Goal: Navigation & Orientation: Find specific page/section

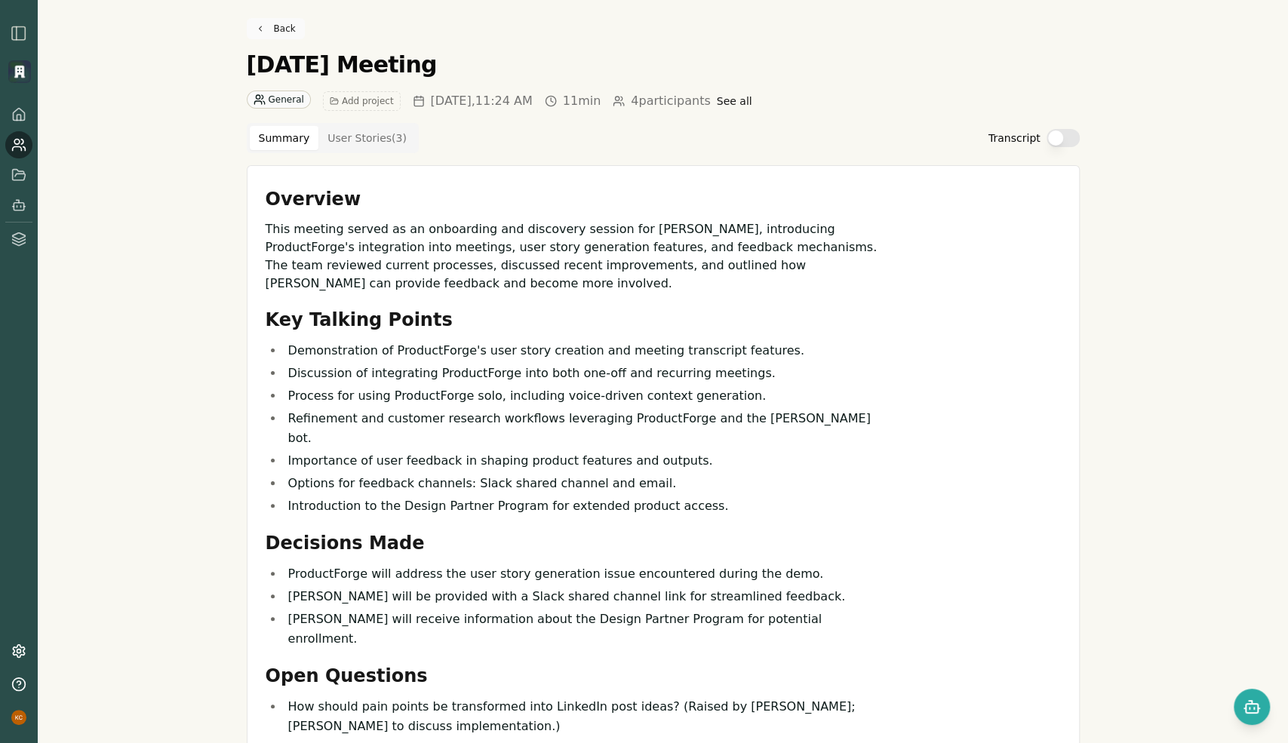
click at [266, 25] on link "Back" at bounding box center [276, 28] width 58 height 21
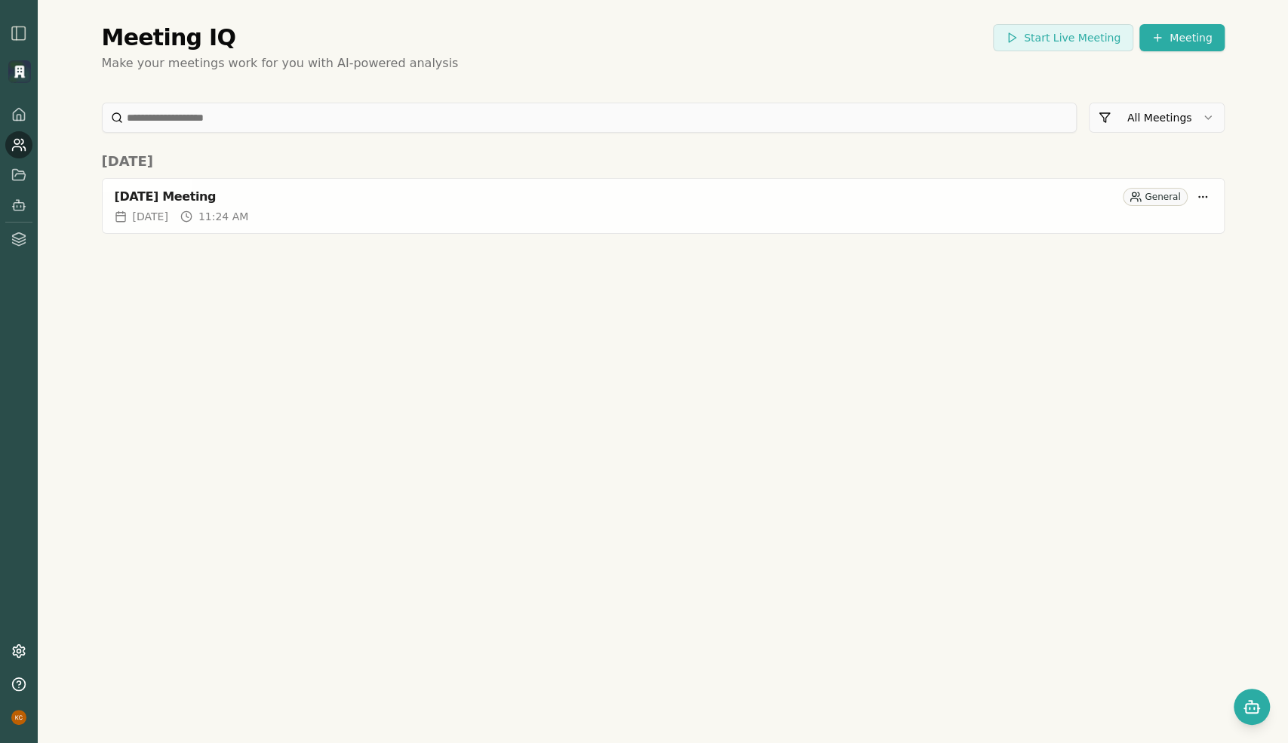
click at [28, 71] on img at bounding box center [19, 71] width 23 height 23
click at [17, 72] on img at bounding box center [19, 71] width 23 height 23
click at [19, 35] on img "button" at bounding box center [19, 33] width 18 height 18
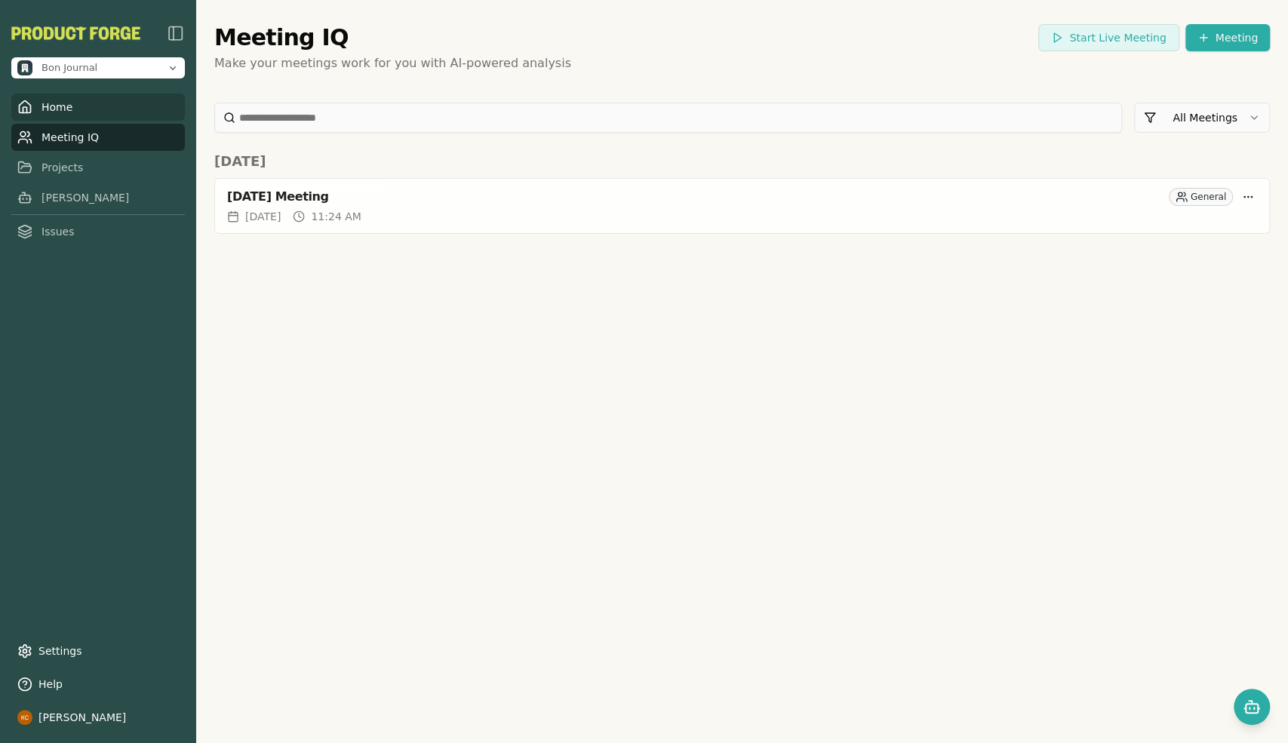
click at [58, 104] on link "Home" at bounding box center [98, 107] width 174 height 27
